Goal: Share content: Share content

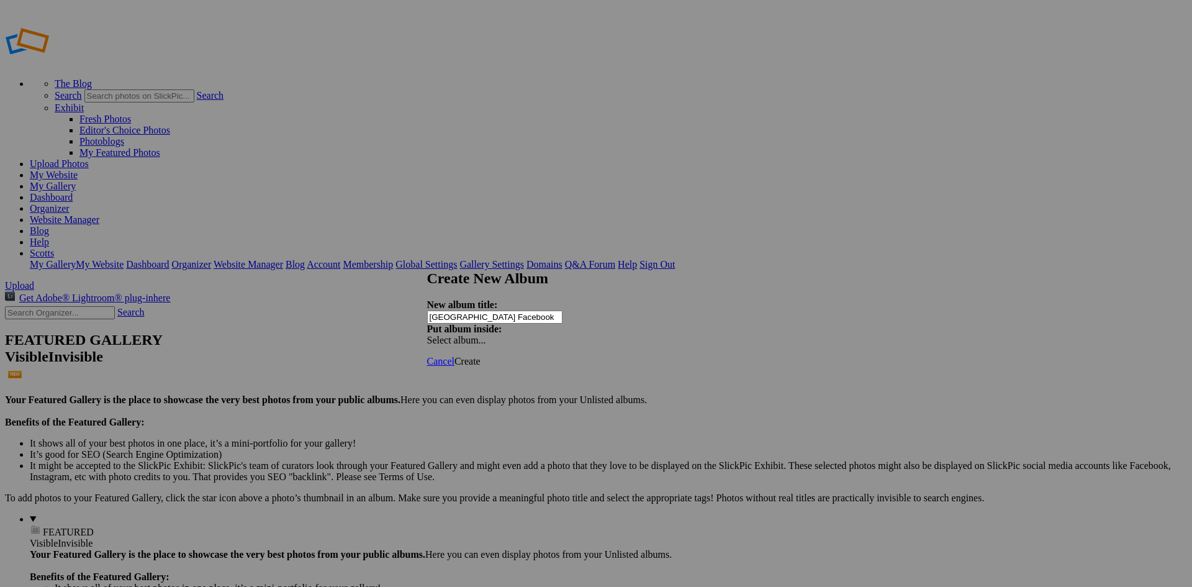
type input "[GEOGRAPHIC_DATA] Facebook"
click at [481, 356] on span "Create" at bounding box center [468, 361] width 26 height 11
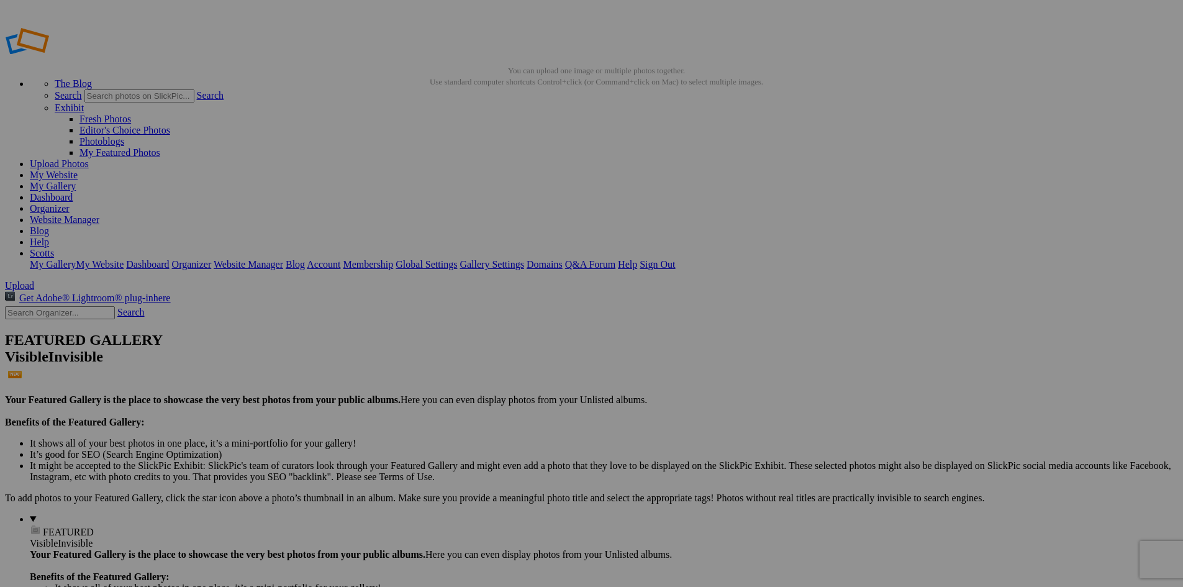
type input "[GEOGRAPHIC_DATA] Facebook"
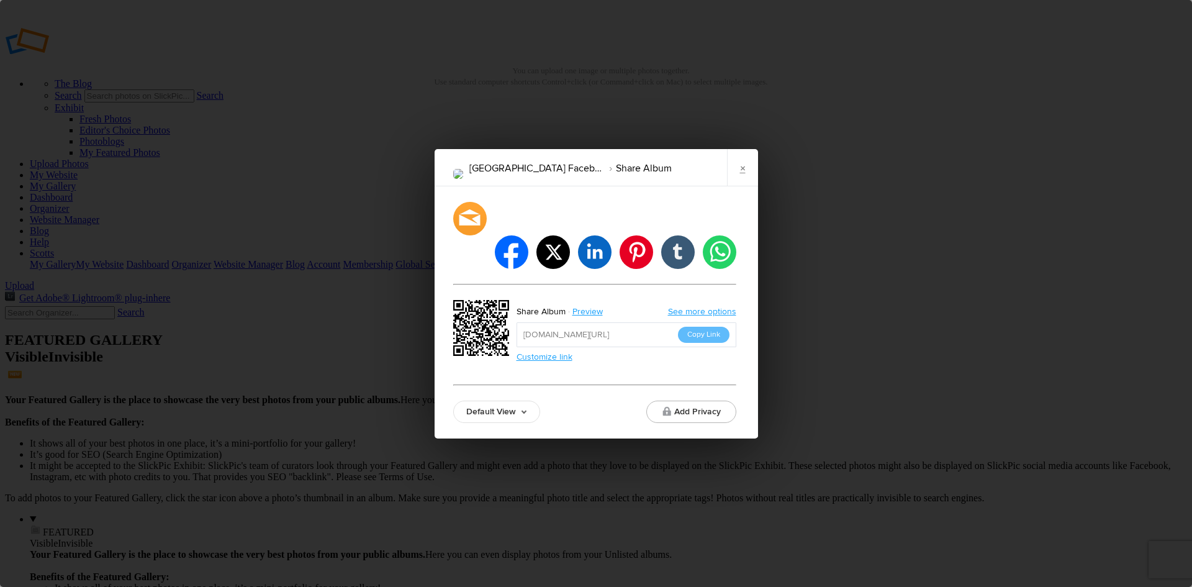
click at [553, 351] on link "Customize link" at bounding box center [545, 356] width 56 height 11
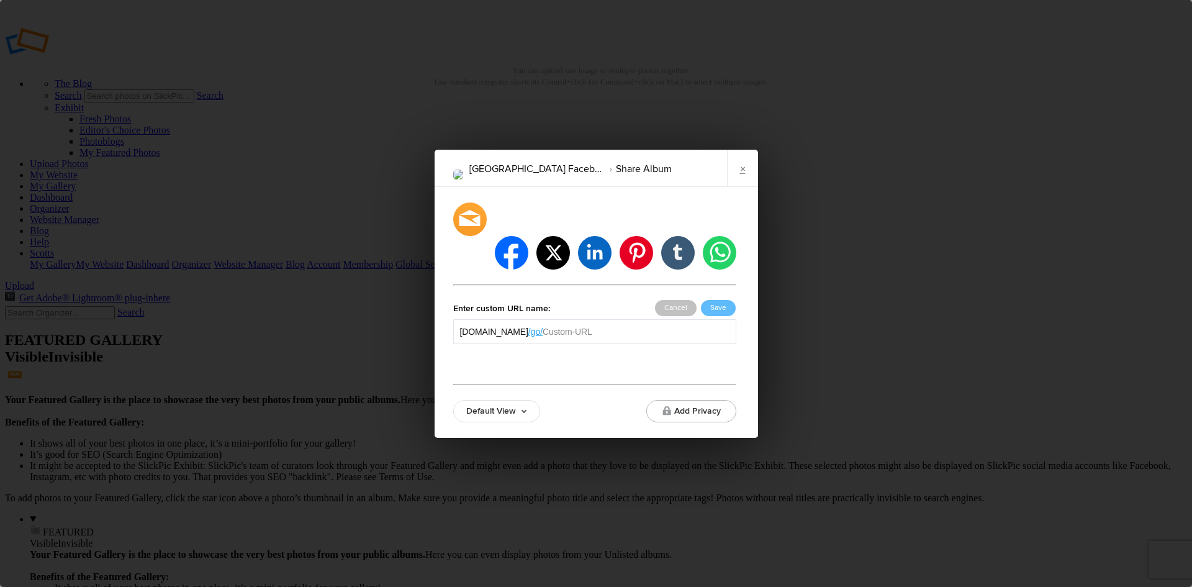
click at [619, 325] on input "text" at bounding box center [636, 331] width 186 height 12
type input "glacierfacebook"
click at [720, 300] on button "Save" at bounding box center [718, 308] width 35 height 16
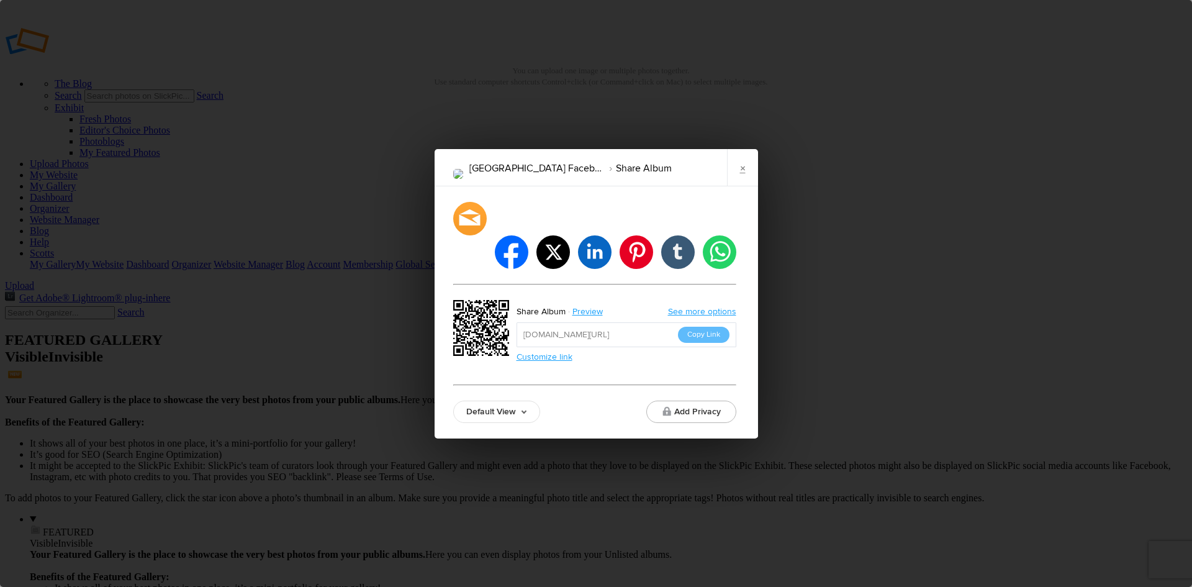
click at [705, 327] on button "Copy Link" at bounding box center [704, 335] width 52 height 16
click at [708, 401] on button "Add Privacy" at bounding box center [691, 412] width 90 height 22
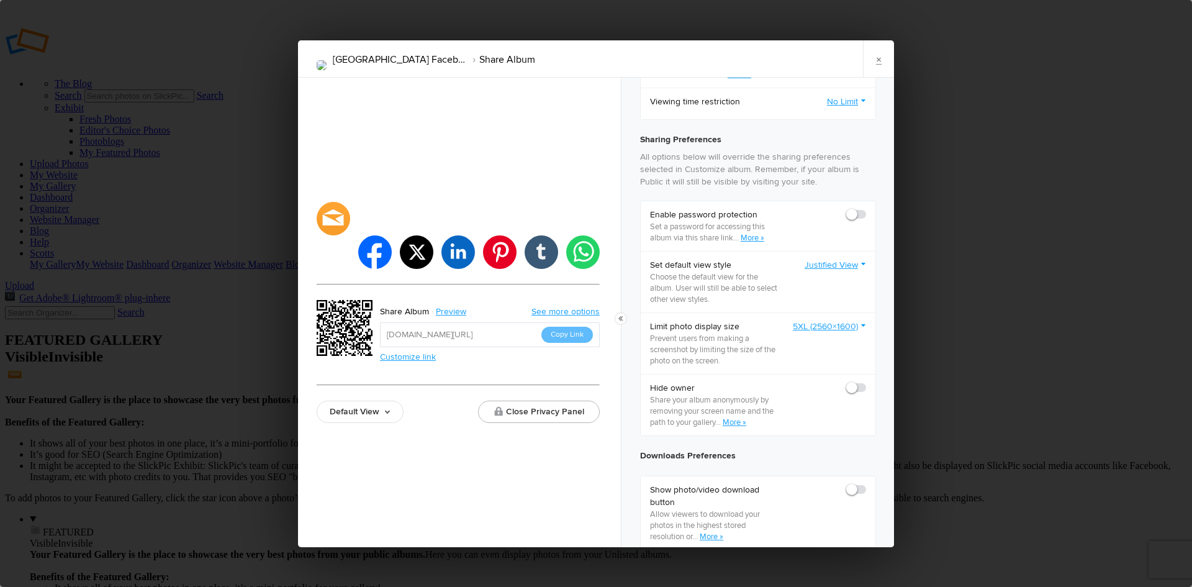
scroll to position [310, 0]
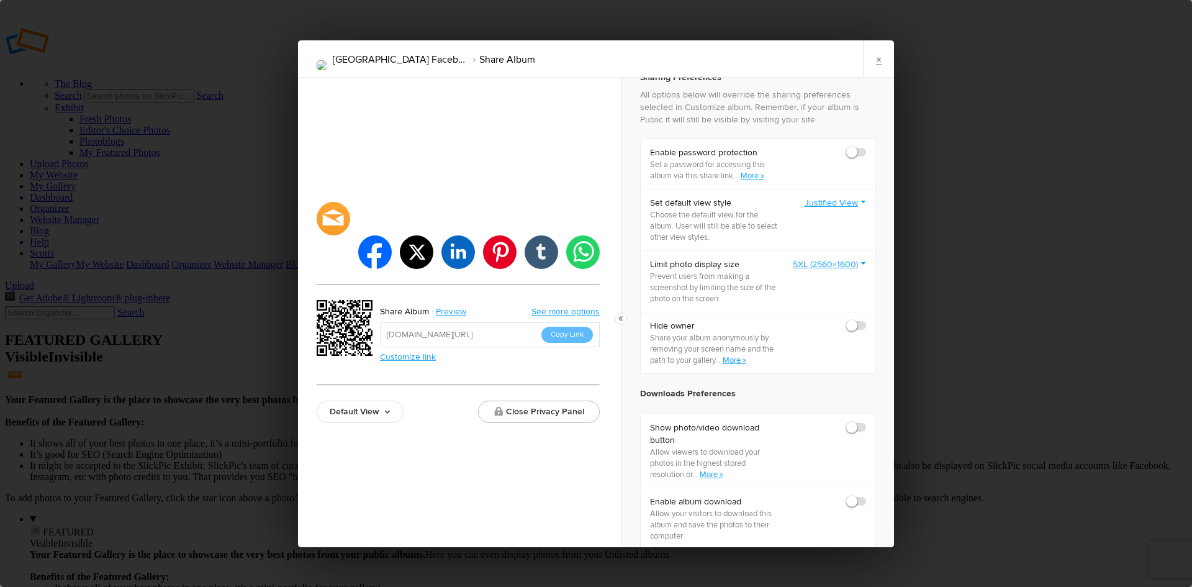
click at [854, 268] on link "5XL (2560×1600)" at bounding box center [829, 264] width 73 height 12
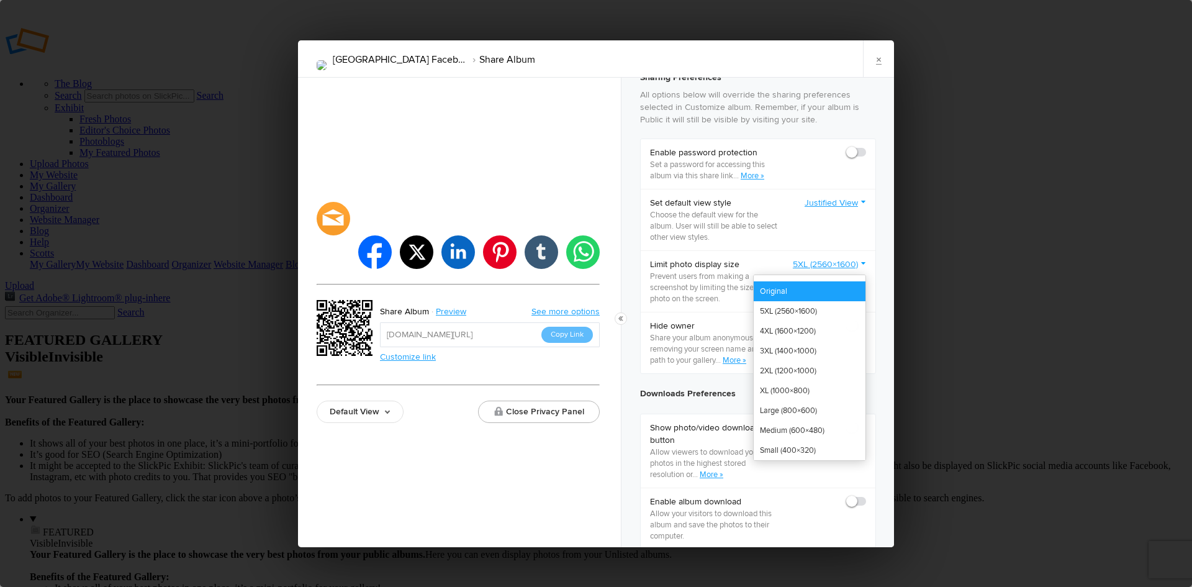
click at [779, 296] on link "Original" at bounding box center [810, 291] width 112 height 20
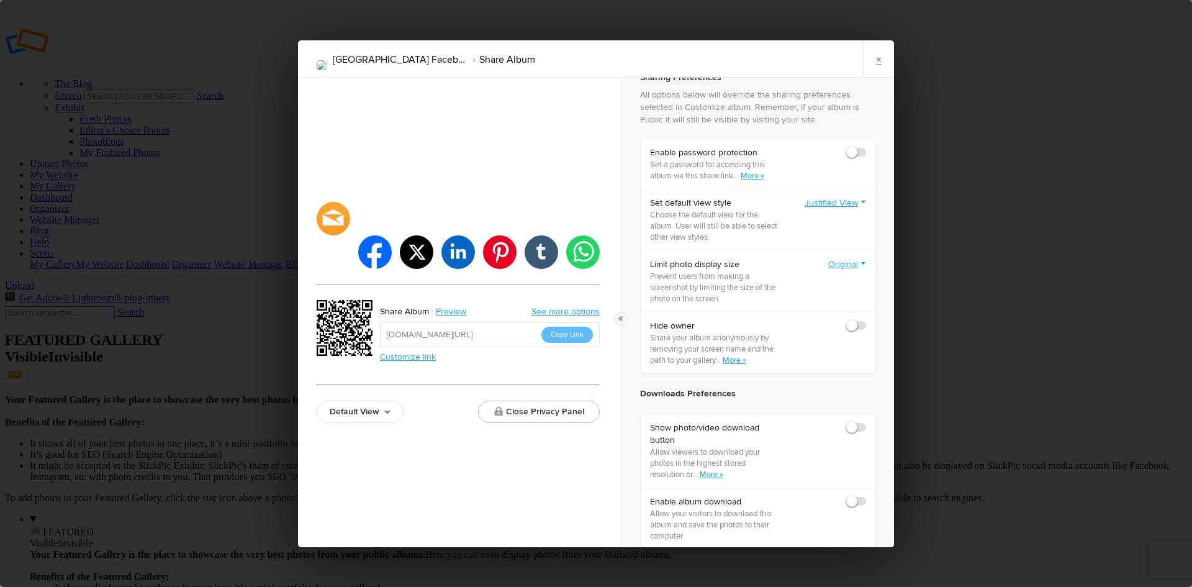
click at [866, 320] on span at bounding box center [866, 320] width 0 height 0
click at [866, 320] on input "checkbox" at bounding box center [866, 319] width 1 height 1
checkbox input "true"
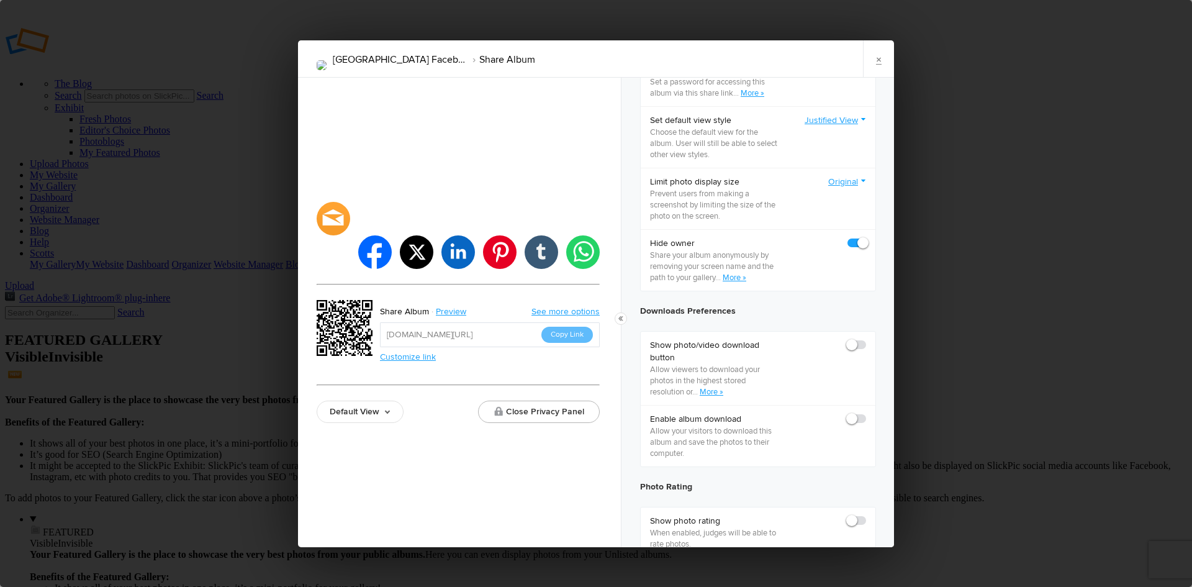
scroll to position [399, 0]
click at [866, 333] on span at bounding box center [866, 333] width 0 height 0
click at [866, 333] on input "checkbox" at bounding box center [866, 332] width 1 height 1
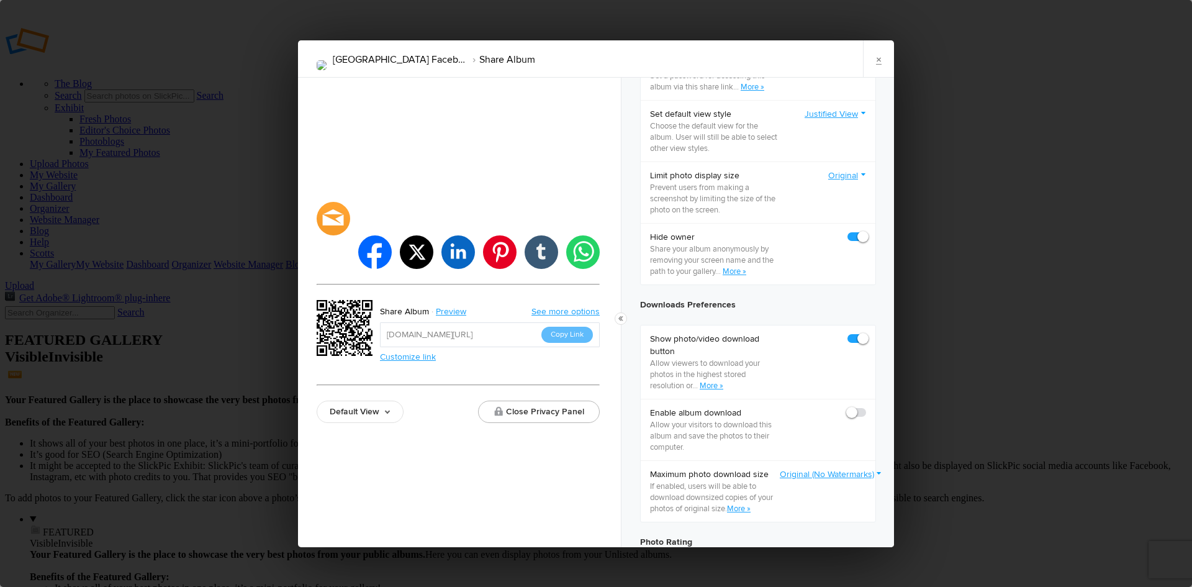
checkbox input "true"
click at [866, 407] on span at bounding box center [866, 407] width 0 height 0
click at [866, 407] on input "checkbox" at bounding box center [866, 406] width 1 height 1
checkbox input "true"
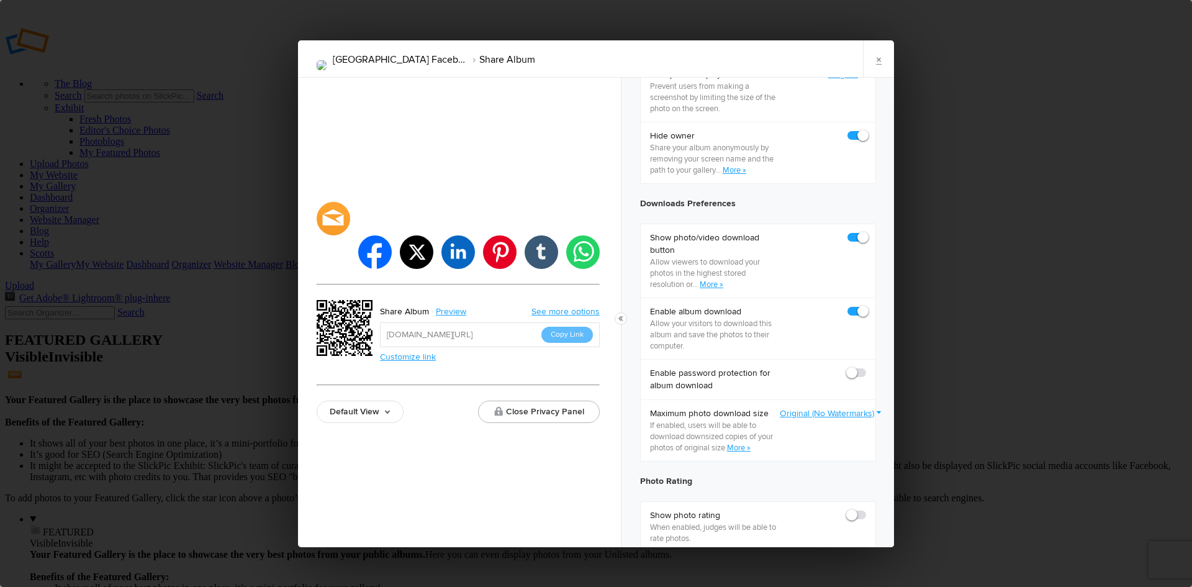
scroll to position [501, 0]
click at [568, 401] on button "Close Privacy Panel" at bounding box center [539, 412] width 122 height 22
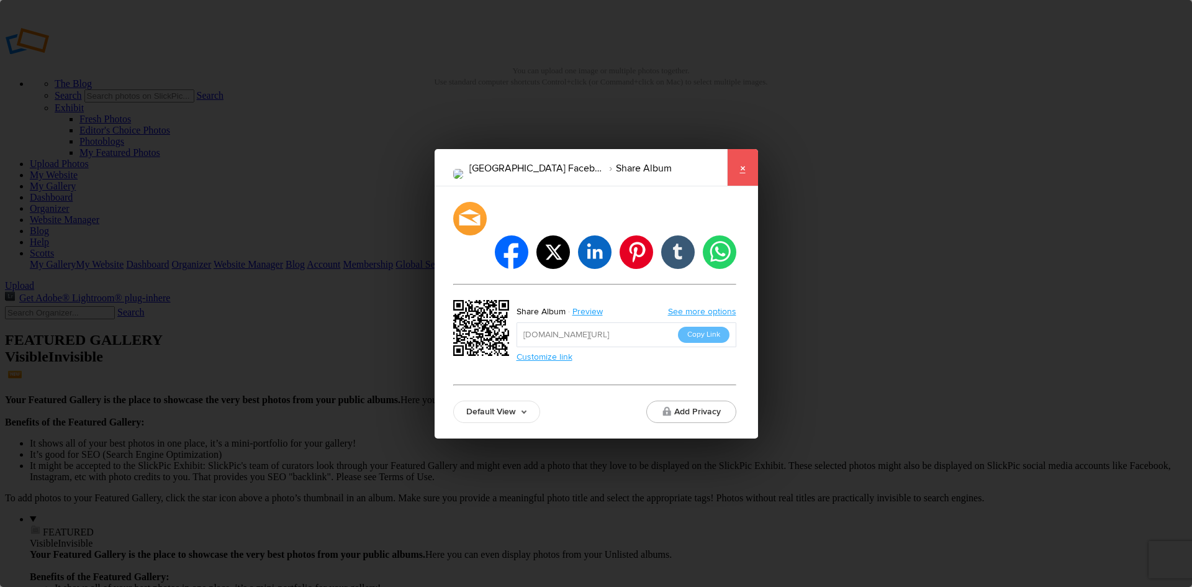
click at [743, 186] on link "×" at bounding box center [742, 167] width 31 height 37
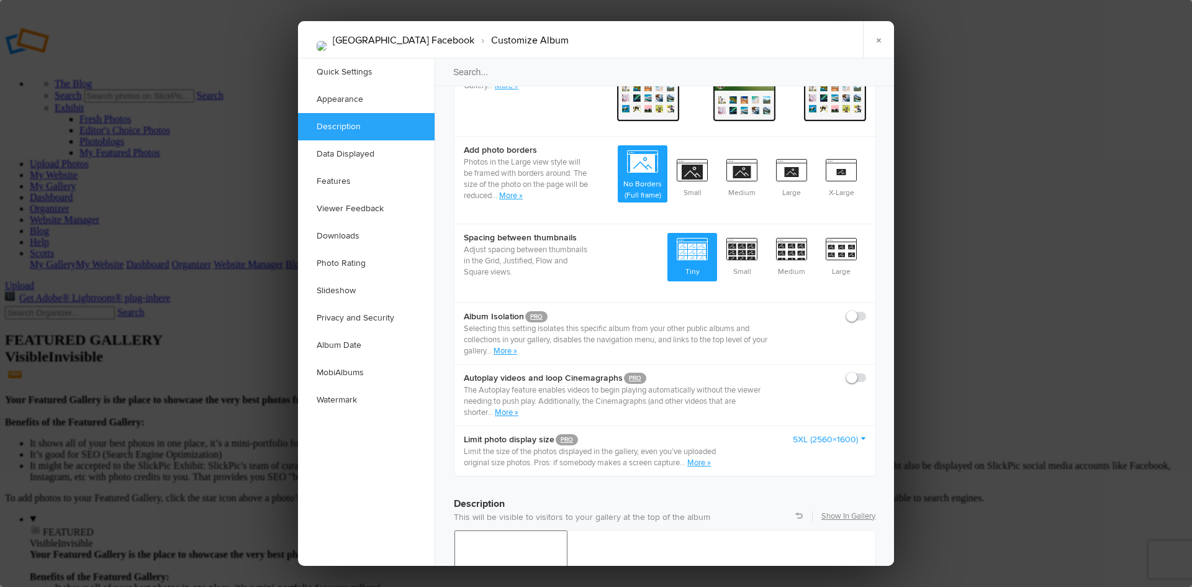
scroll to position [621, 0]
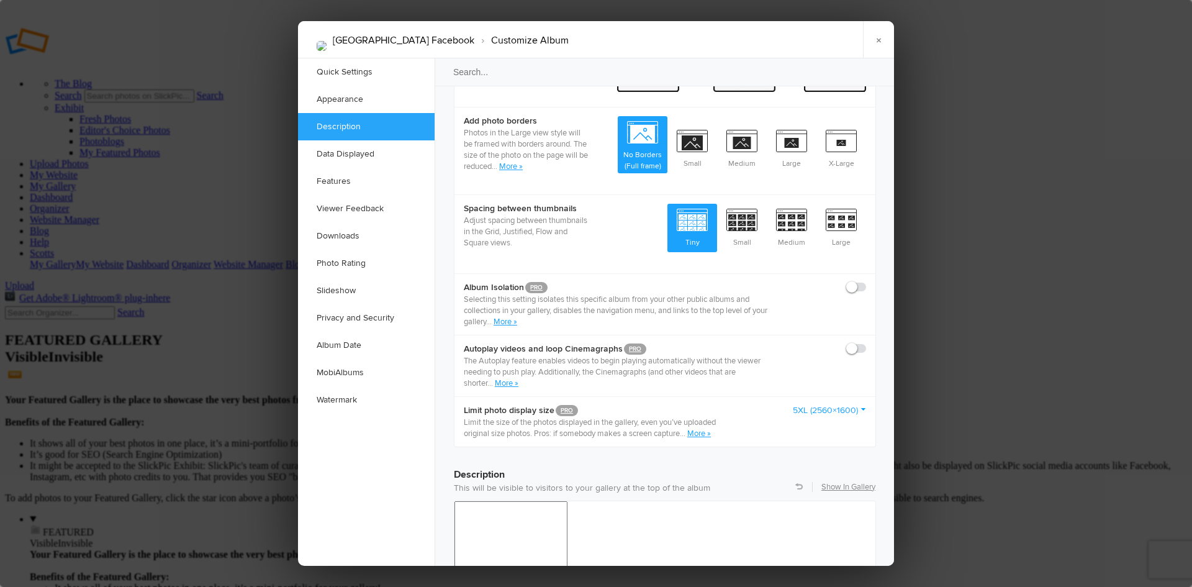
click at [866, 281] on span at bounding box center [866, 281] width 0 height 0
click at [866, 281] on input "checkbox" at bounding box center [866, 281] width 1 height 1
checkbox input "true"
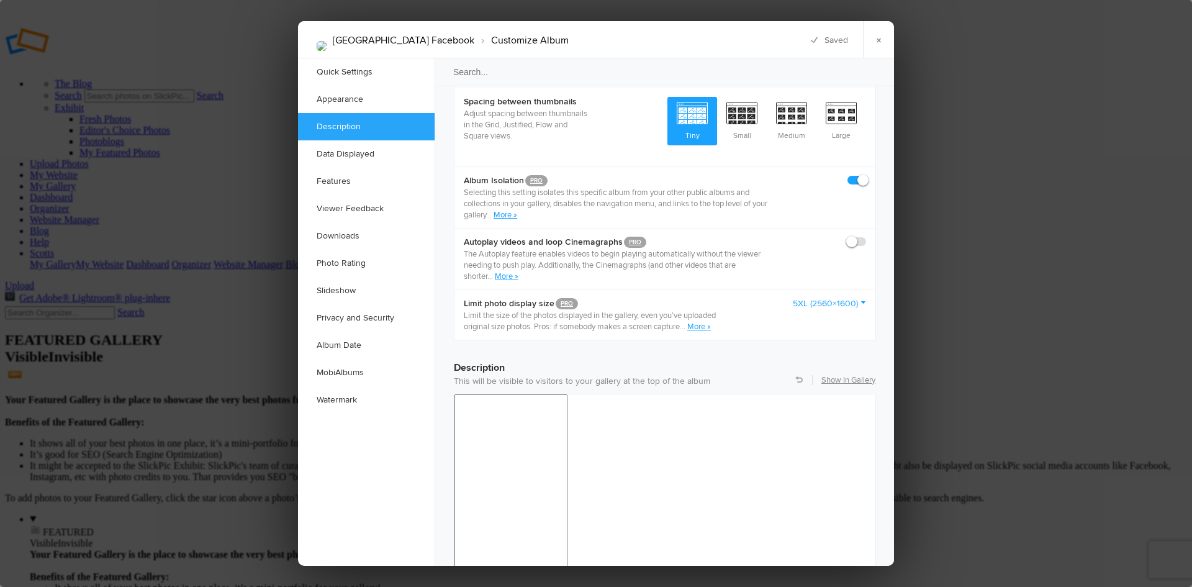
scroll to position [745, 0]
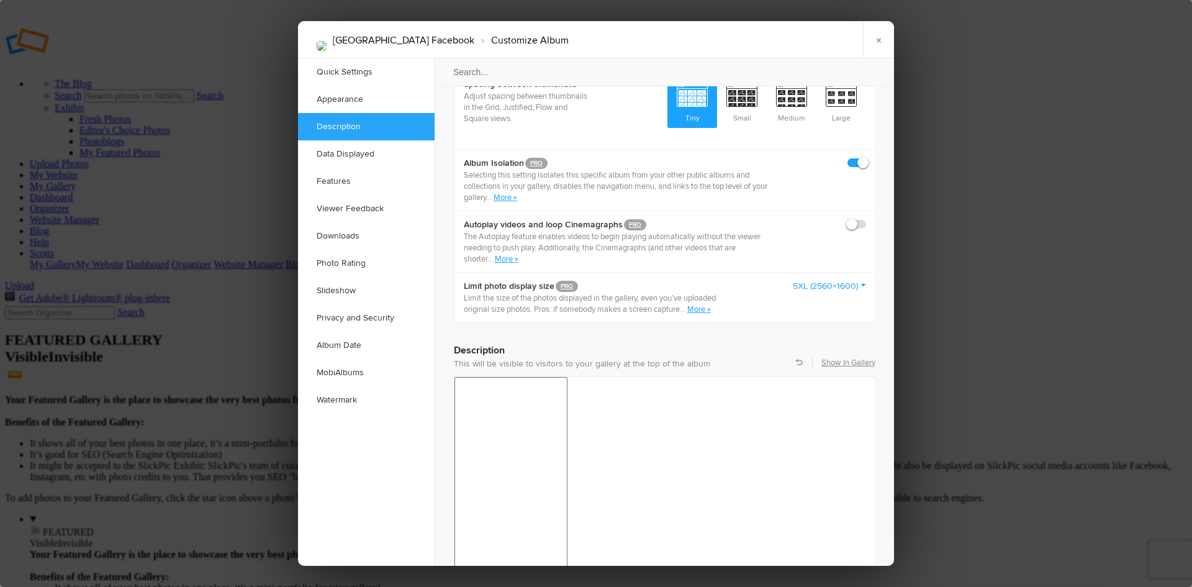
click at [861, 280] on link "5XL (2560×1600)" at bounding box center [829, 286] width 73 height 12
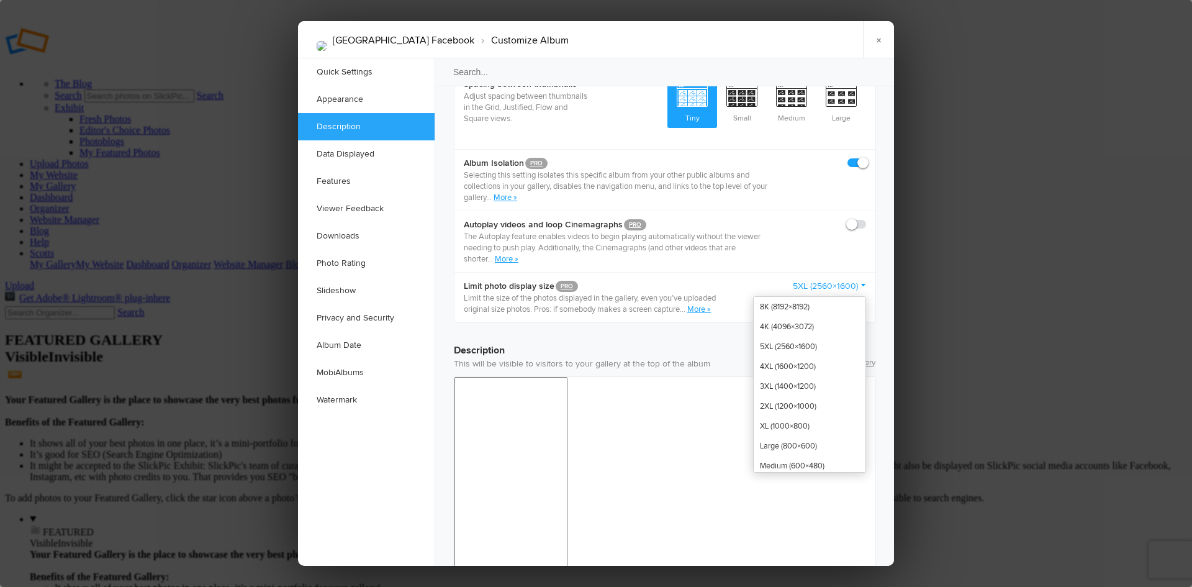
scroll to position [0, 0]
click at [781, 343] on link "5XL (2560×1600)" at bounding box center [810, 353] width 112 height 20
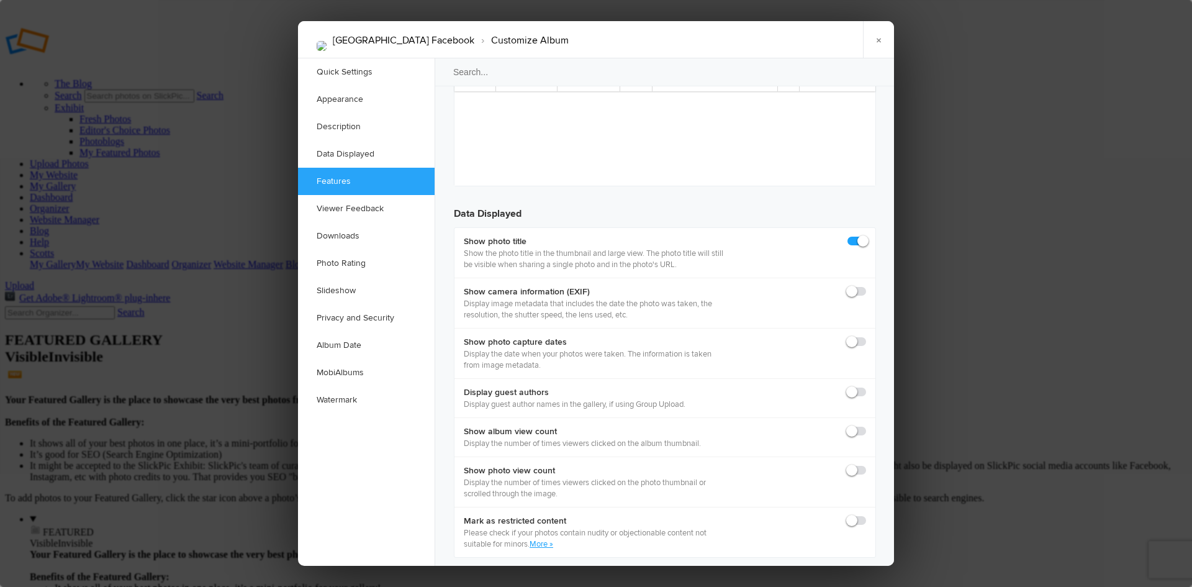
scroll to position [1677, 0]
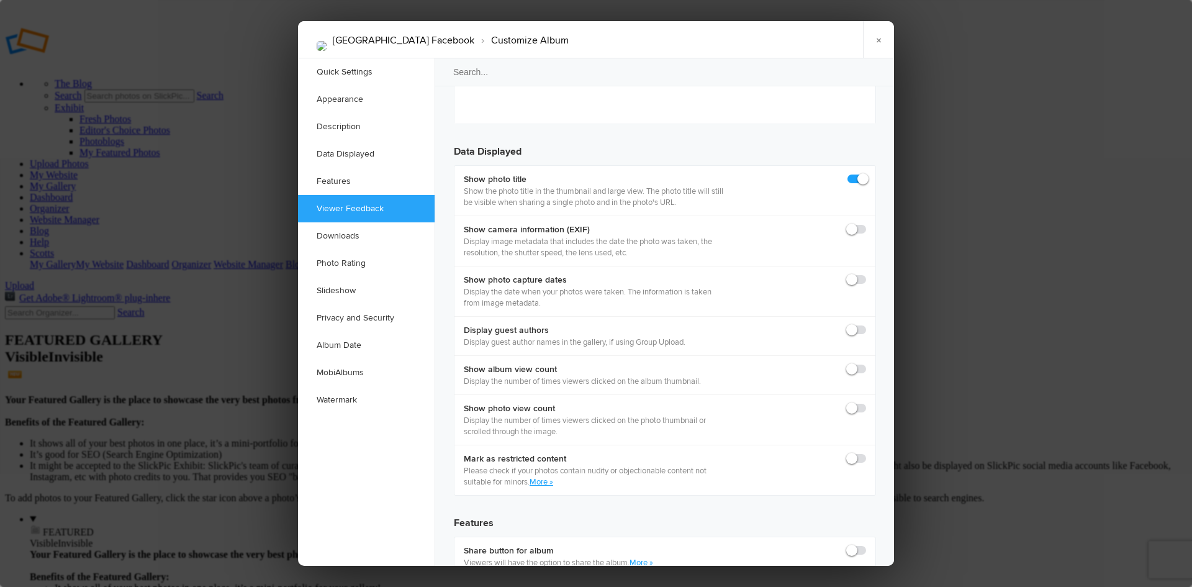
checkbox input "true"
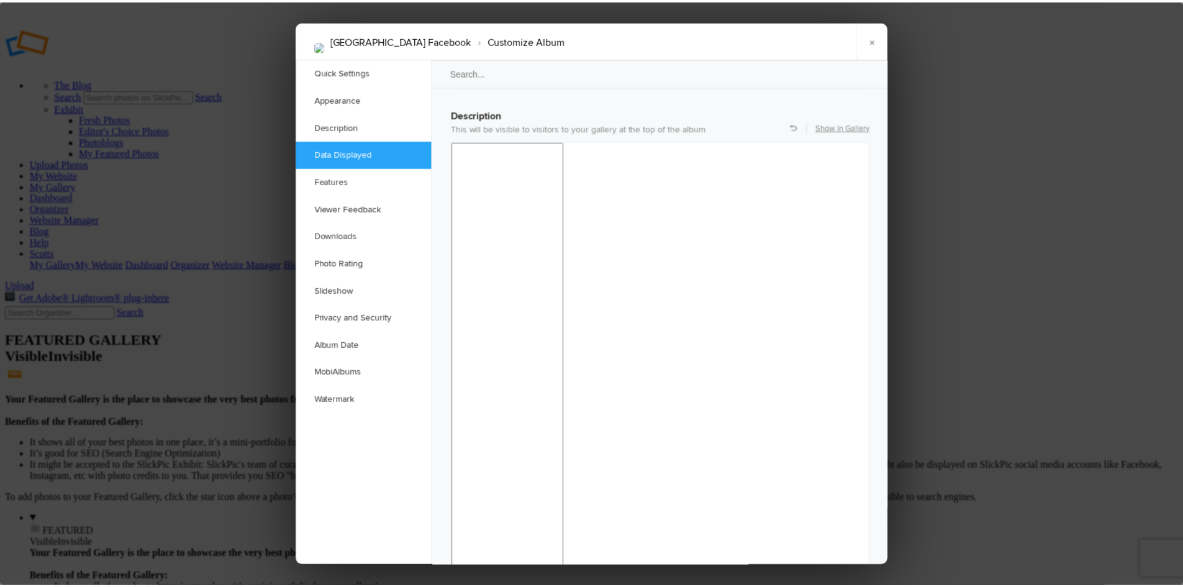
scroll to position [959, 0]
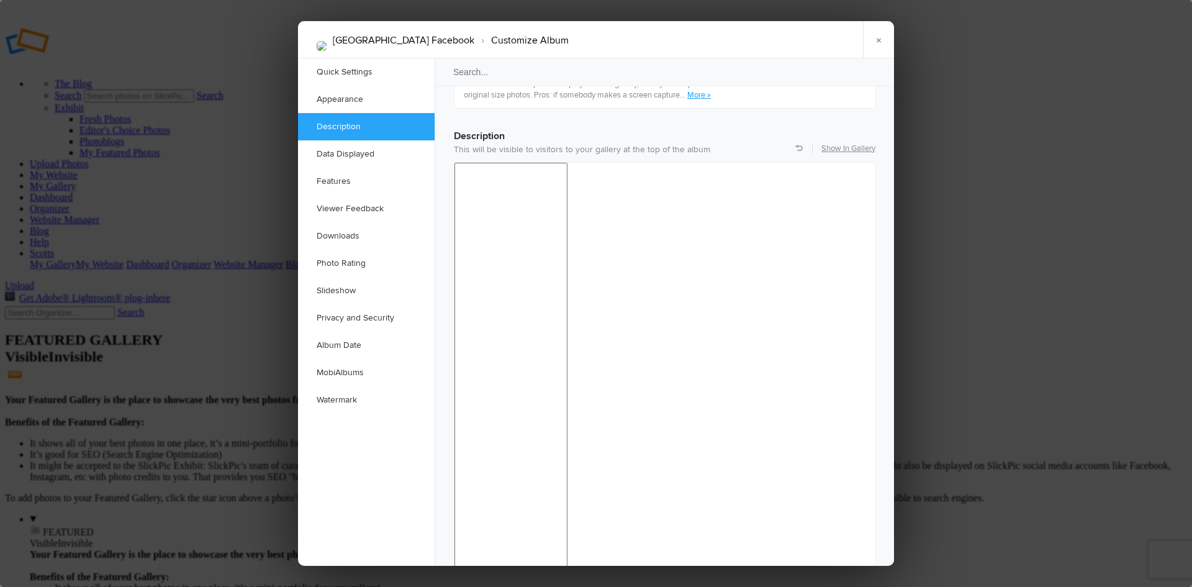
drag, startPoint x: 874, startPoint y: 42, endPoint x: 884, endPoint y: 38, distance: 11.0
click at [874, 42] on link "×" at bounding box center [878, 39] width 31 height 37
